Goal: Task Accomplishment & Management: Manage account settings

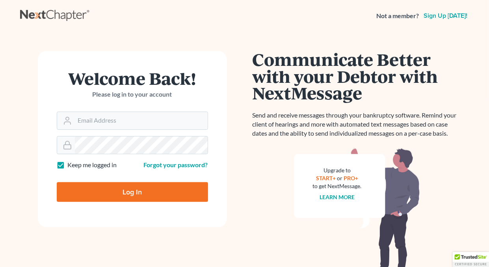
click at [68, 166] on label "Keep me logged in" at bounding box center [92, 164] width 49 height 9
click at [71, 166] on input "Keep me logged in" at bounding box center [73, 162] width 5 height 5
checkbox input "false"
click at [84, 120] on input "Email Address" at bounding box center [141, 120] width 133 height 17
type input "[EMAIL_ADDRESS][DOMAIN_NAME]"
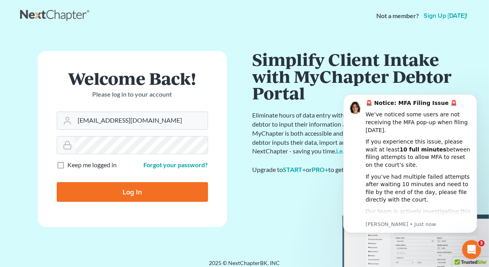
click at [141, 188] on input "Log In" at bounding box center [132, 192] width 151 height 20
type input "Thinking..."
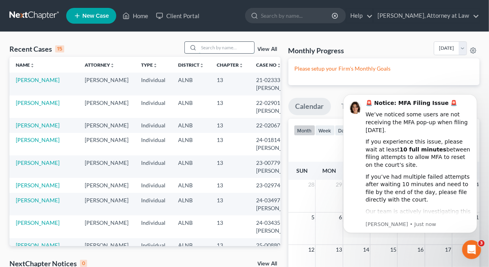
click at [217, 51] on input "search" at bounding box center [226, 47] width 55 height 11
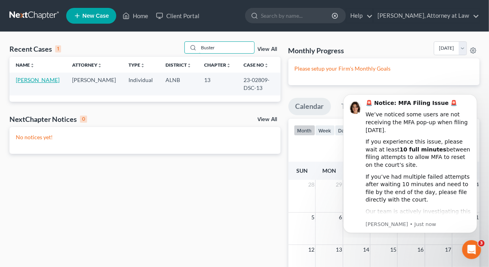
type input "Buster"
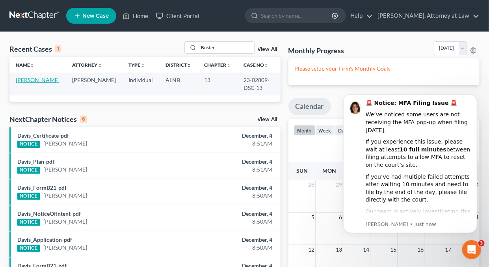
click at [34, 79] on link "[PERSON_NAME]" at bounding box center [38, 79] width 44 height 7
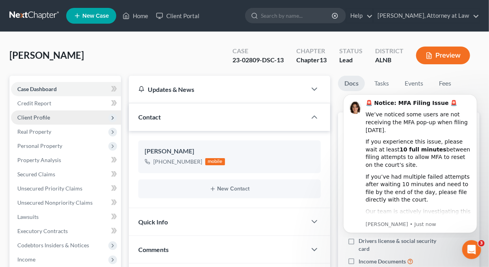
click at [39, 115] on span "Client Profile" at bounding box center [33, 117] width 33 height 7
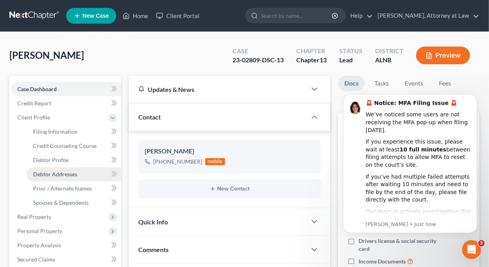
click at [40, 175] on span "Debtor Addresses" at bounding box center [55, 174] width 44 height 7
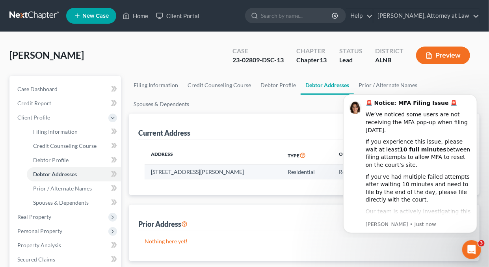
drag, startPoint x: 152, startPoint y: 171, endPoint x: 237, endPoint y: 177, distance: 85.3
click at [237, 177] on td "20 Lee Road 816, Auburn, AL 36832" at bounding box center [213, 171] width 137 height 15
copy td "20 Lee Road 816, Auburn, AL 36832"
click at [249, 206] on div "Prior Address New Prior Address" at bounding box center [304, 218] width 332 height 26
click at [144, 15] on link "Home" at bounding box center [135, 16] width 33 height 14
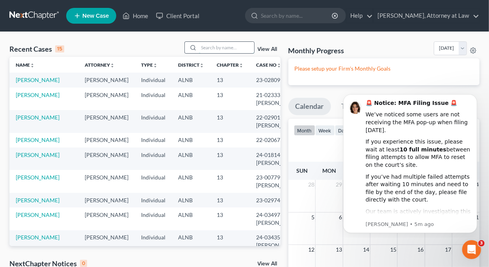
click at [205, 50] on input "search" at bounding box center [226, 47] width 55 height 11
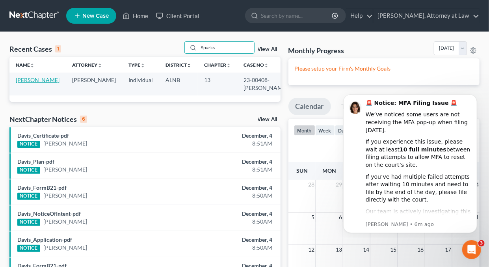
type input "Sparks"
click at [35, 78] on link "Sparks, Patricia" at bounding box center [38, 79] width 44 height 7
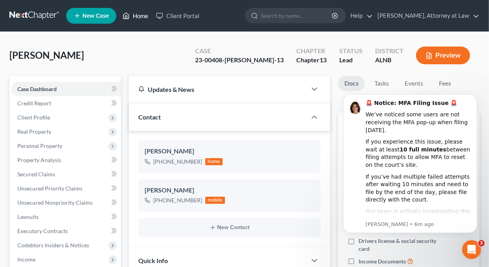
click at [140, 16] on link "Home" at bounding box center [135, 16] width 33 height 14
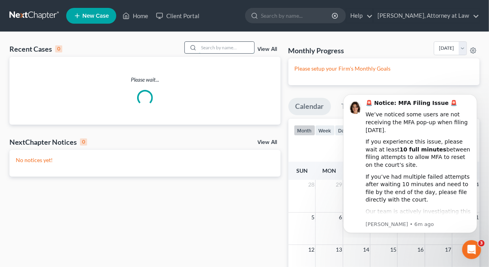
click at [240, 48] on input "search" at bounding box center [226, 47] width 55 height 11
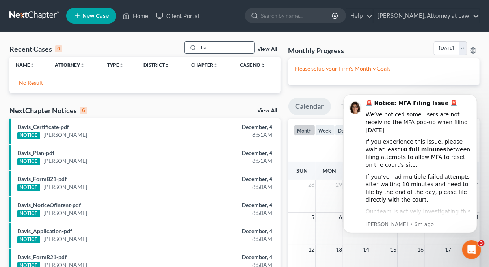
type input "L"
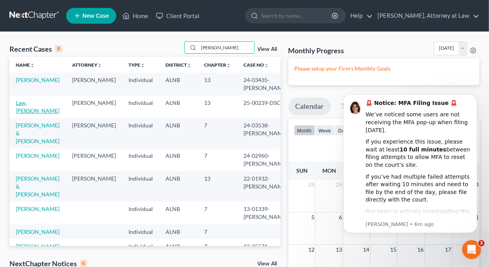
type input "Kimberly"
drag, startPoint x: 30, startPoint y: 104, endPoint x: 23, endPoint y: 106, distance: 6.5
click at [29, 104] on link "Law, Kimberly" at bounding box center [38, 106] width 44 height 15
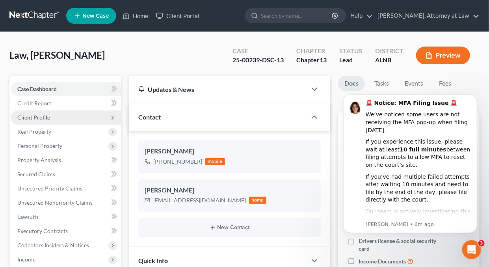
click at [32, 116] on span "Client Profile" at bounding box center [33, 117] width 33 height 7
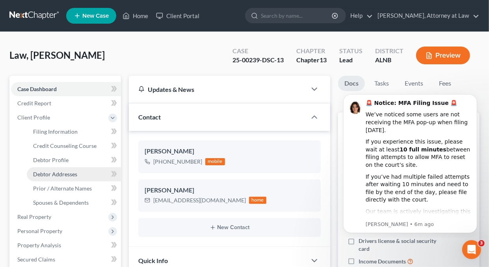
click at [56, 174] on span "Debtor Addresses" at bounding box center [55, 174] width 44 height 7
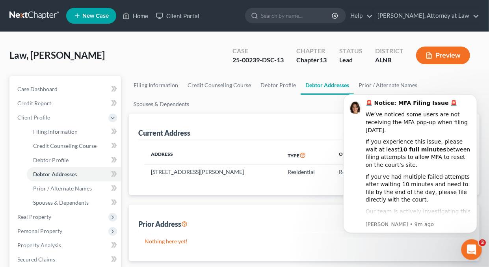
click at [471, 245] on icon "Open Intercom Messenger" at bounding box center [470, 248] width 13 height 13
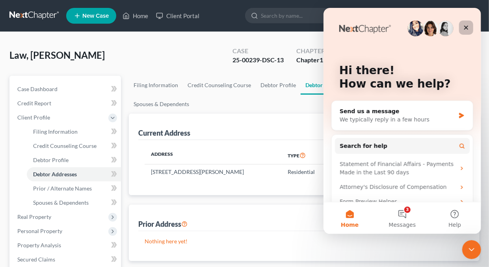
click at [467, 27] on icon "Close" at bounding box center [466, 28] width 4 height 4
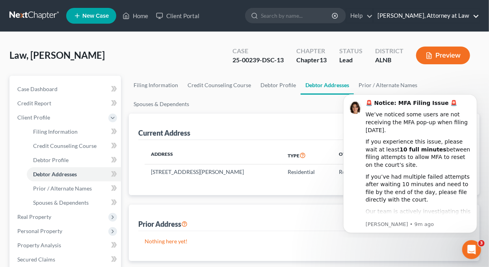
click at [476, 15] on link "Daisy M. Holder, Attorney at Law" at bounding box center [427, 16] width 106 height 14
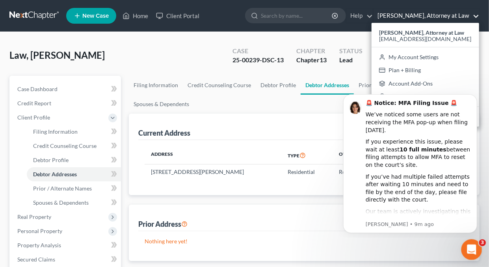
click at [473, 249] on icon "Open Intercom Messenger" at bounding box center [470, 248] width 13 height 13
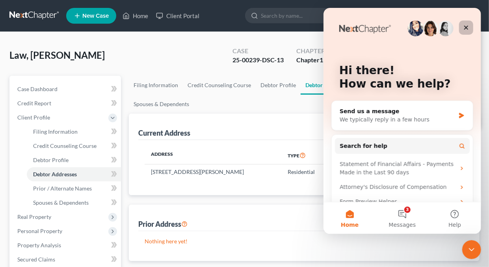
click at [465, 27] on icon "Close" at bounding box center [466, 28] width 4 height 4
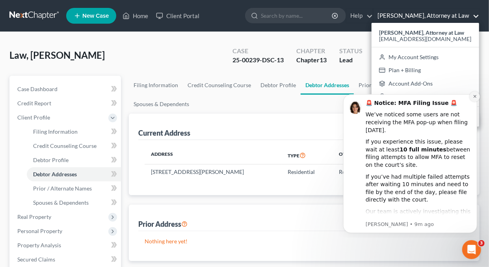
click at [473, 95] on icon "Dismiss notification" at bounding box center [474, 96] width 3 height 3
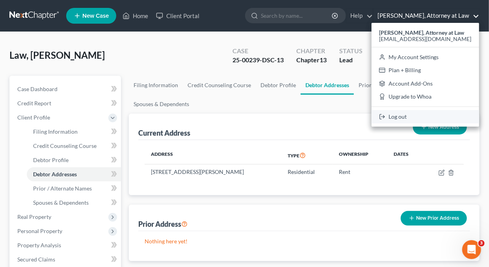
click at [411, 117] on link "Log out" at bounding box center [426, 116] width 108 height 13
